Goal: Task Accomplishment & Management: Manage account settings

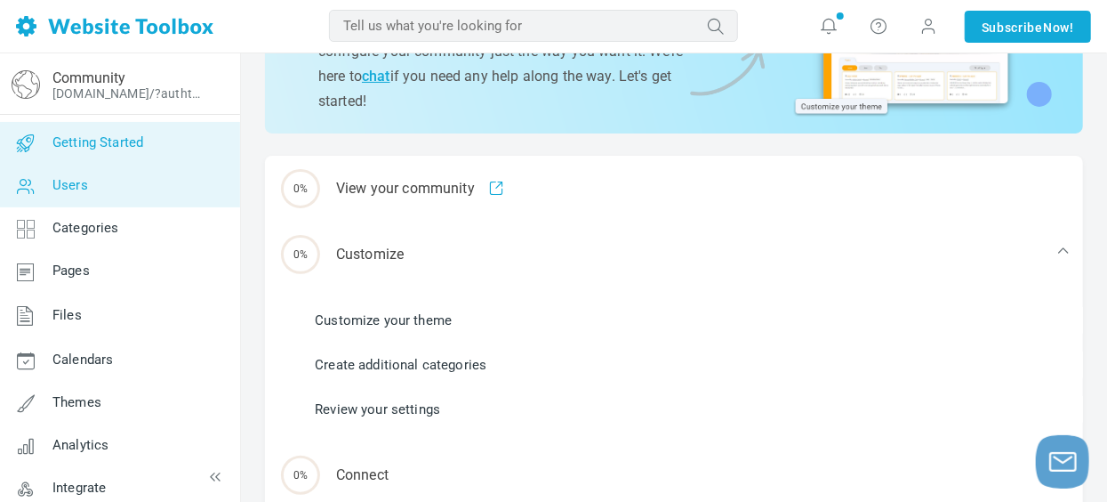
click at [113, 183] on link "Users" at bounding box center [119, 186] width 241 height 43
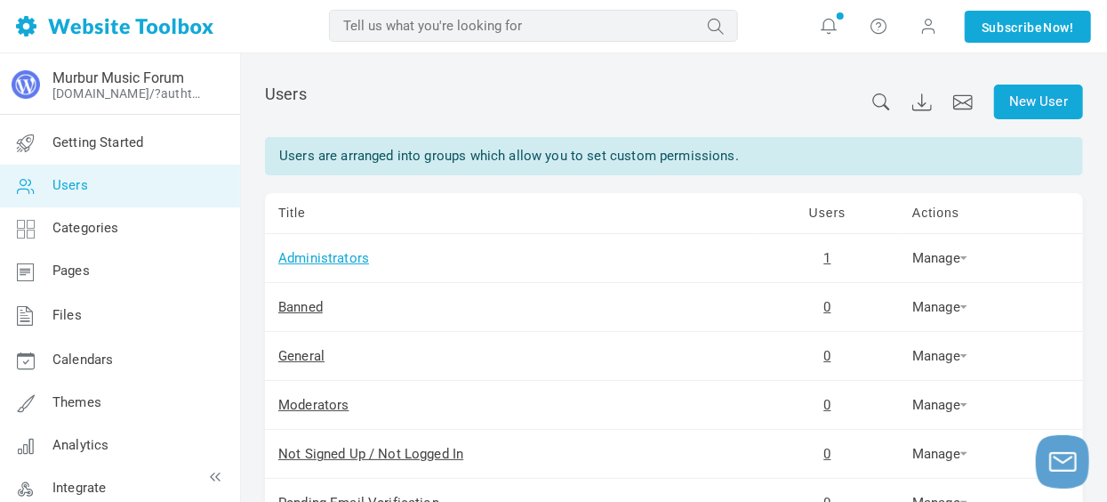
click at [348, 252] on link "Administrators" at bounding box center [323, 258] width 91 height 16
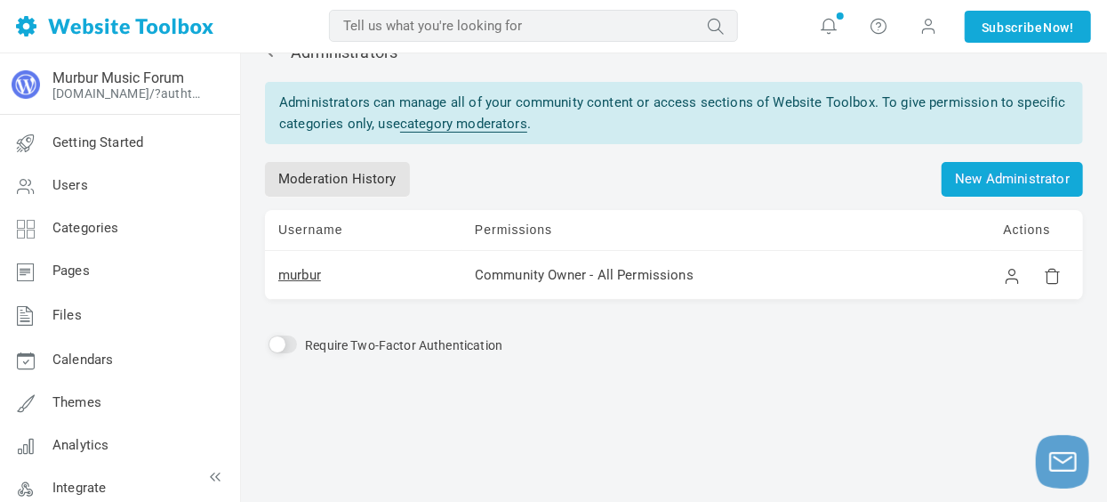
scroll to position [44, 0]
